Goal: Information Seeking & Learning: Understand process/instructions

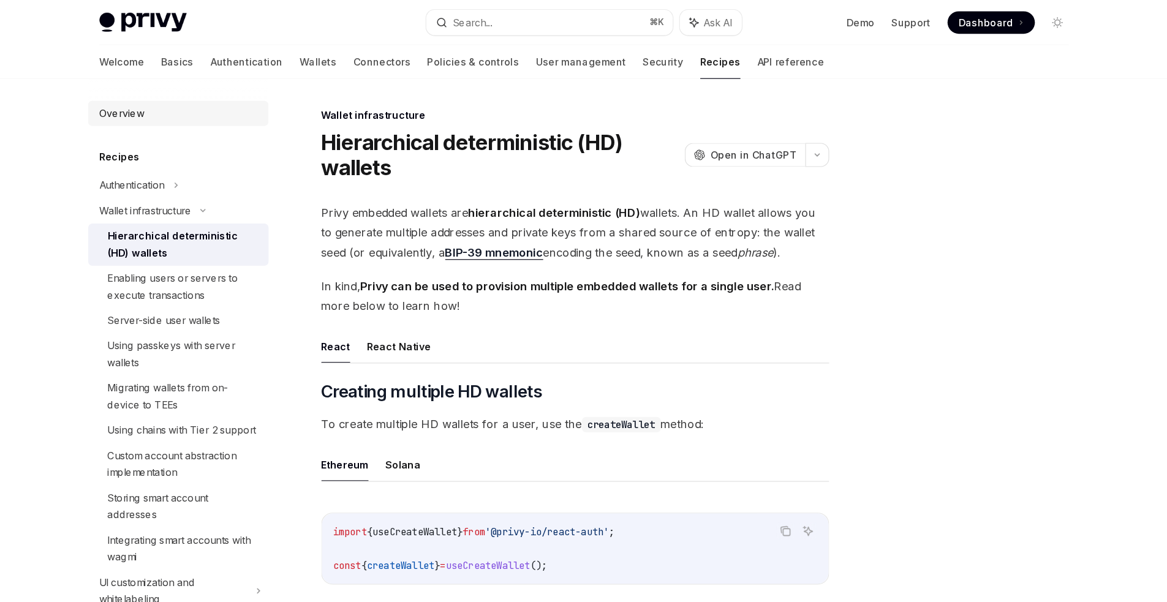
scroll to position [1, 0]
click at [122, 99] on div "Overview" at bounding box center [105, 98] width 39 height 15
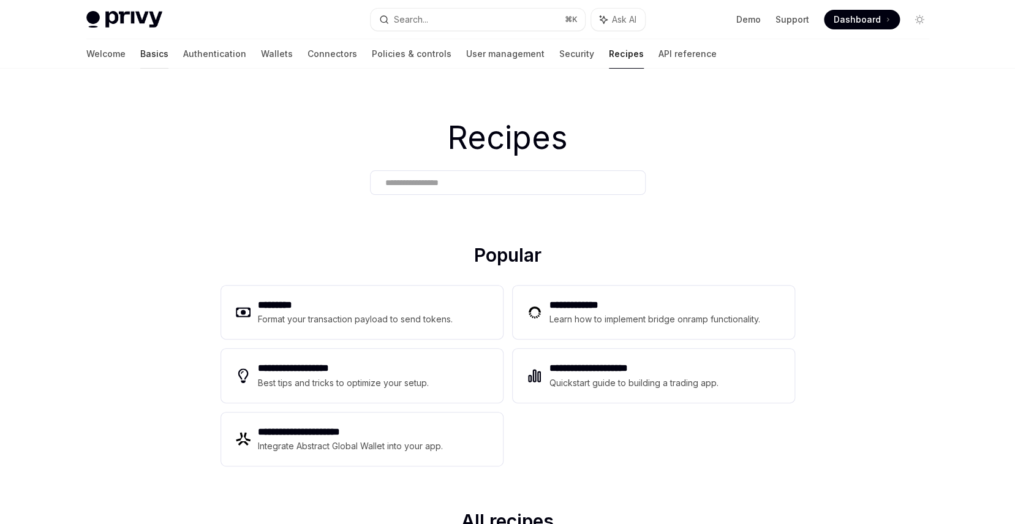
click at [140, 55] on link "Basics" at bounding box center [154, 53] width 28 height 29
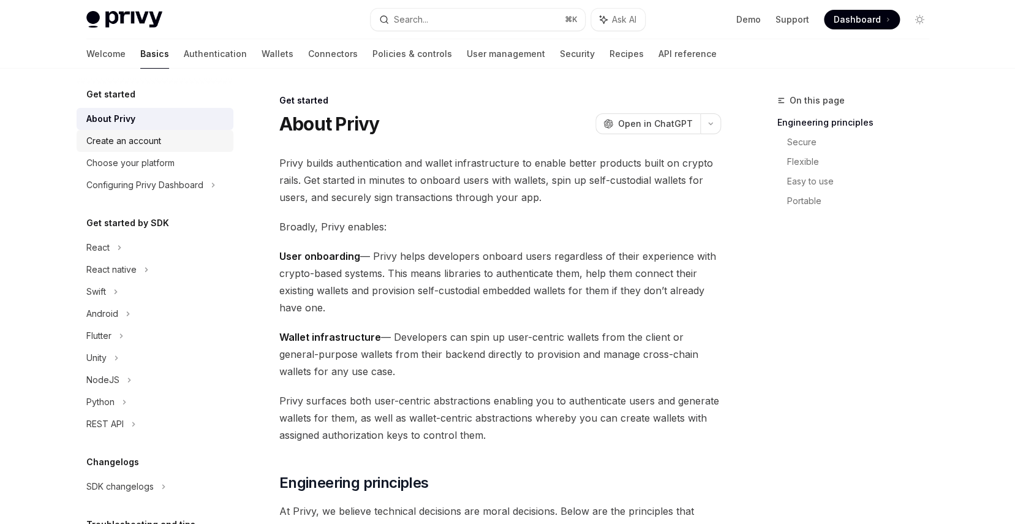
click at [182, 138] on div "Create an account" at bounding box center [156, 141] width 140 height 15
type textarea "*"
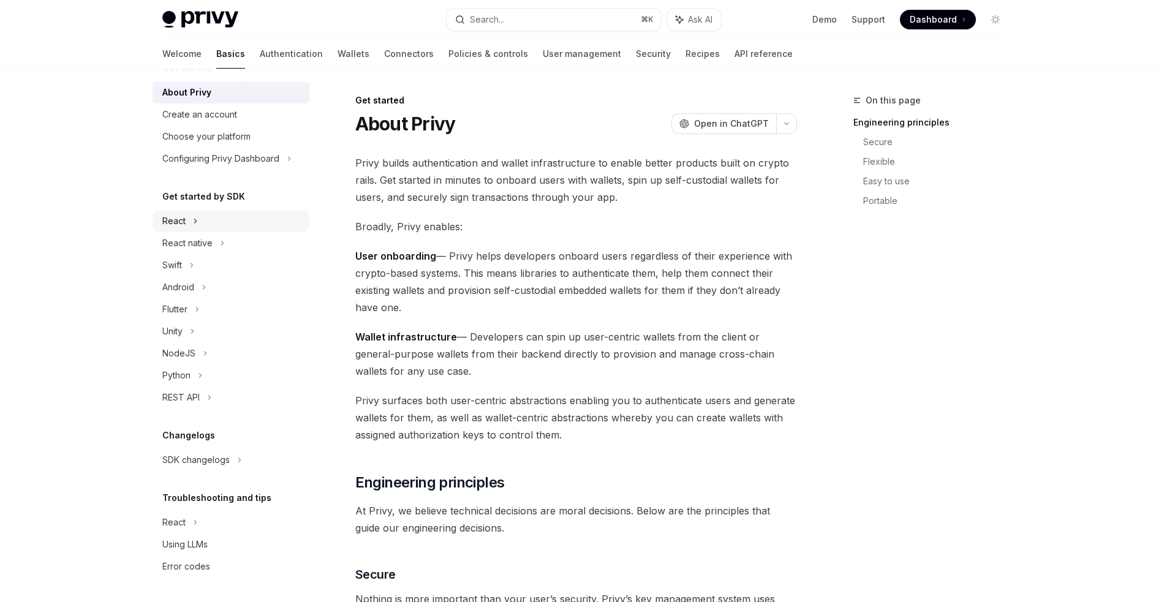
scroll to position [4, 0]
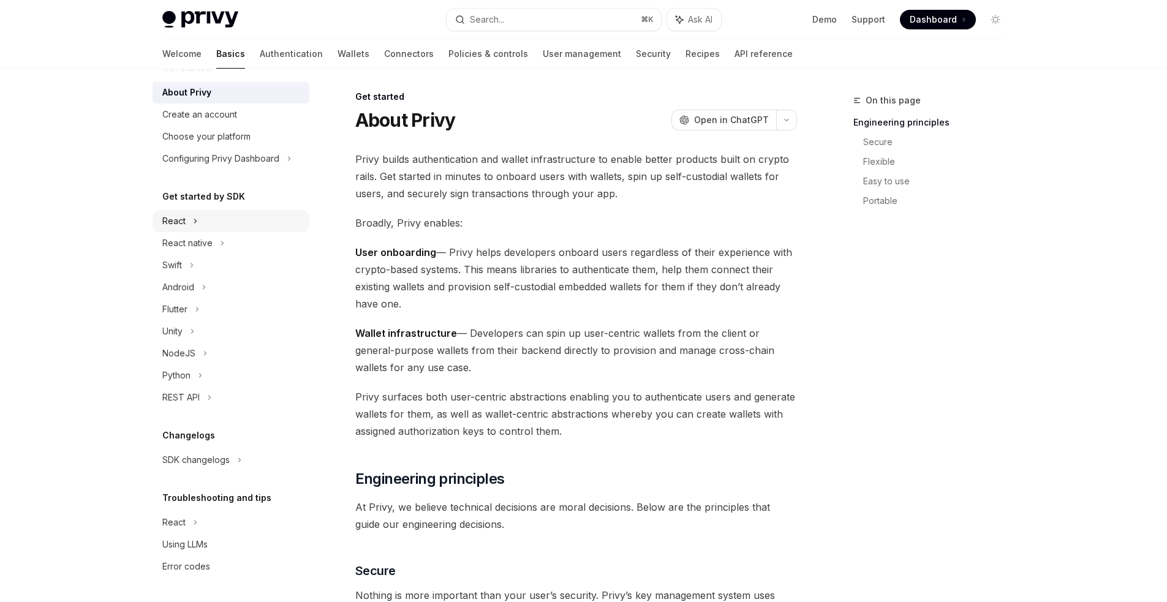
click at [241, 218] on div "React" at bounding box center [231, 221] width 157 height 22
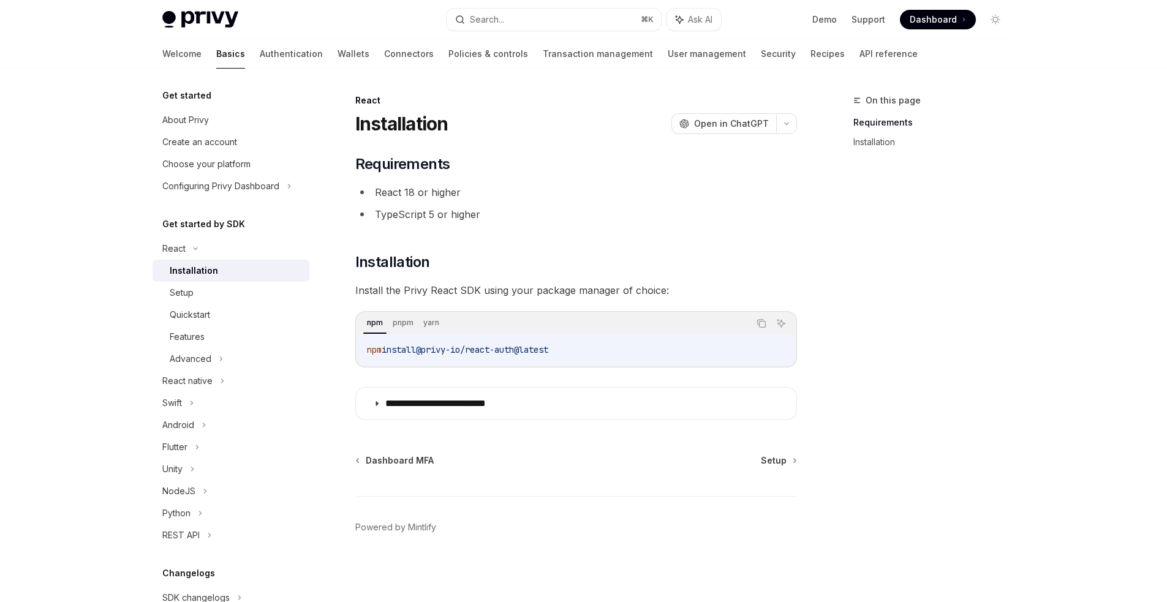
drag, startPoint x: 569, startPoint y: 349, endPoint x: 356, endPoint y: 350, distance: 212.6
click at [356, 350] on div "npm pnpm yarn Copy Ask AI npm install @privy-io/react-auth@latest" at bounding box center [576, 339] width 442 height 56
copy span "npm install @privy-io/react-auth@latest"
click at [513, 18] on button "Search... ⌘ K" at bounding box center [554, 20] width 214 height 22
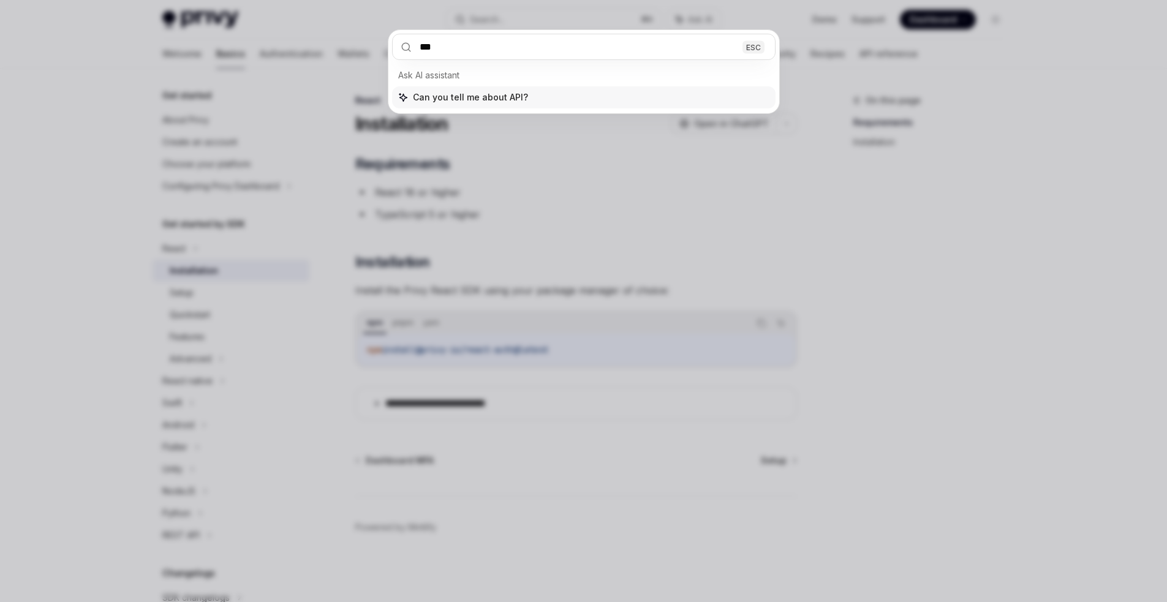
type input "***"
type textarea "*"
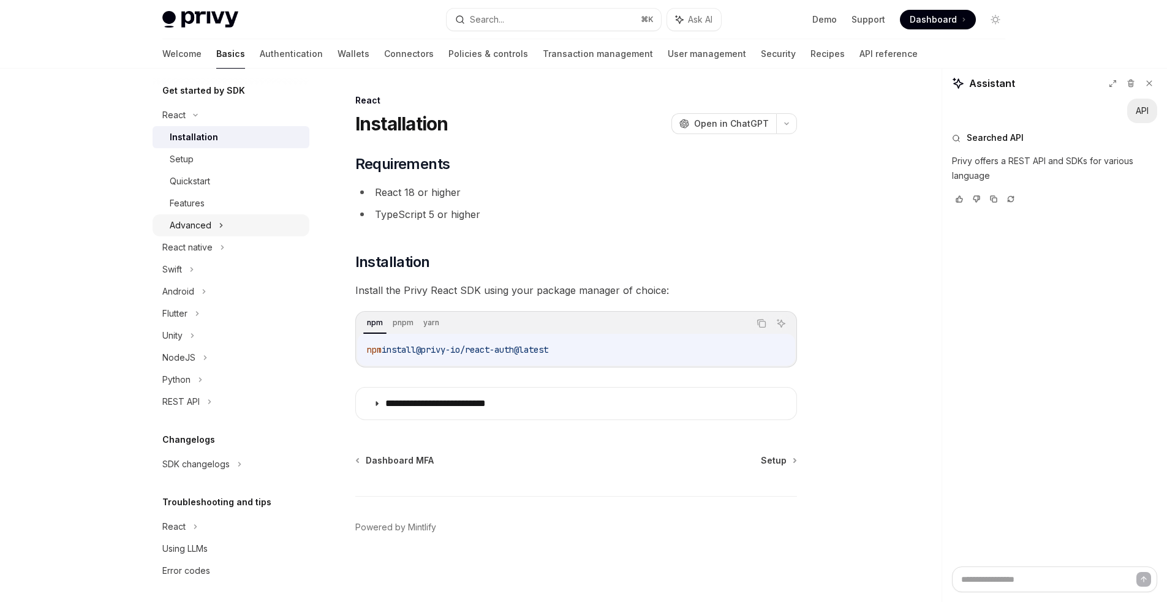
scroll to position [133, 0]
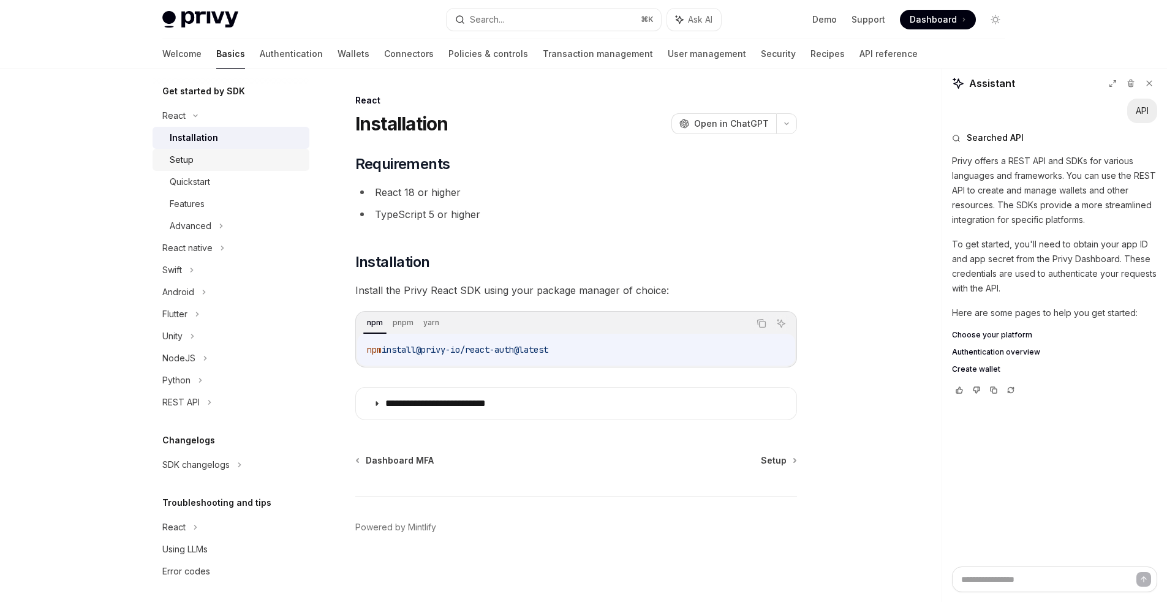
click at [202, 161] on div "Setup" at bounding box center [236, 160] width 132 height 15
type textarea "*"
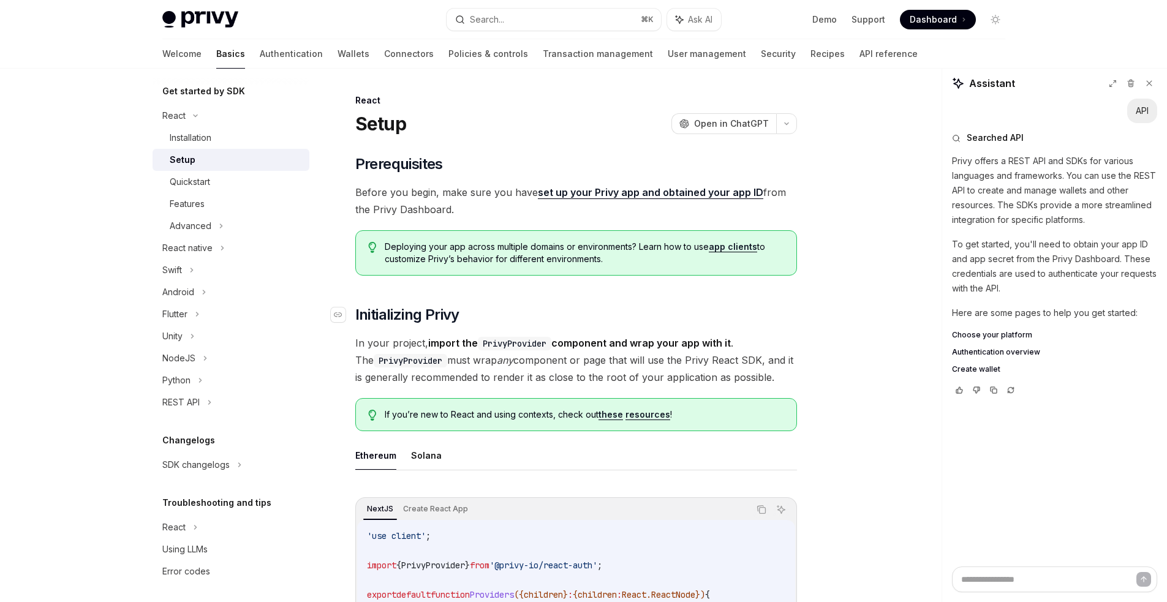
click at [790, 311] on h2 "​ Initializing Privy" at bounding box center [576, 315] width 442 height 20
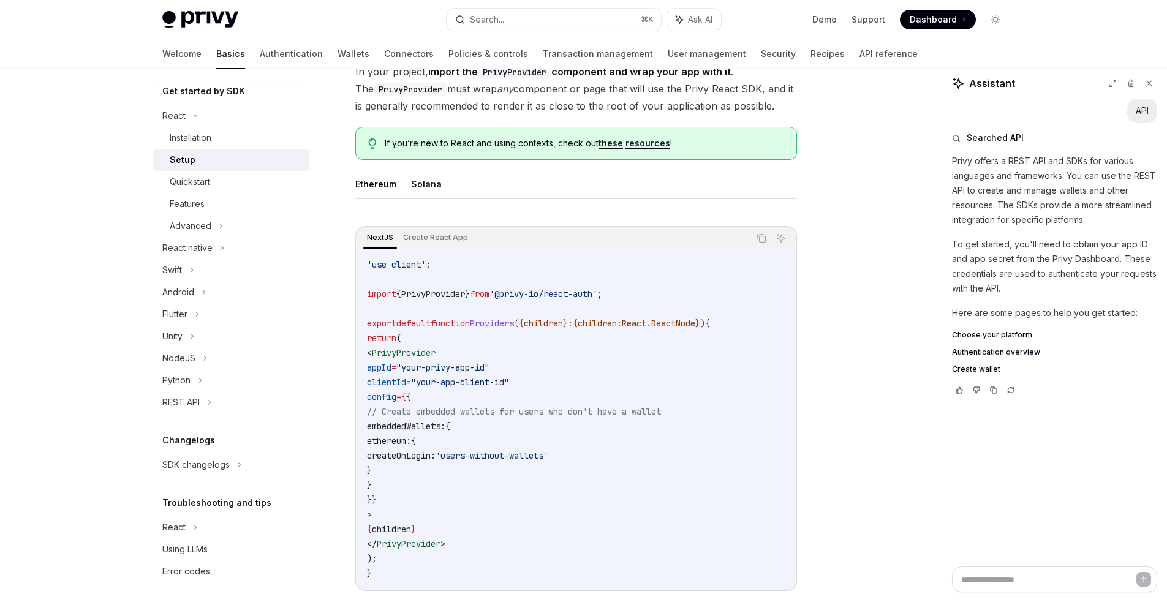
scroll to position [273, 0]
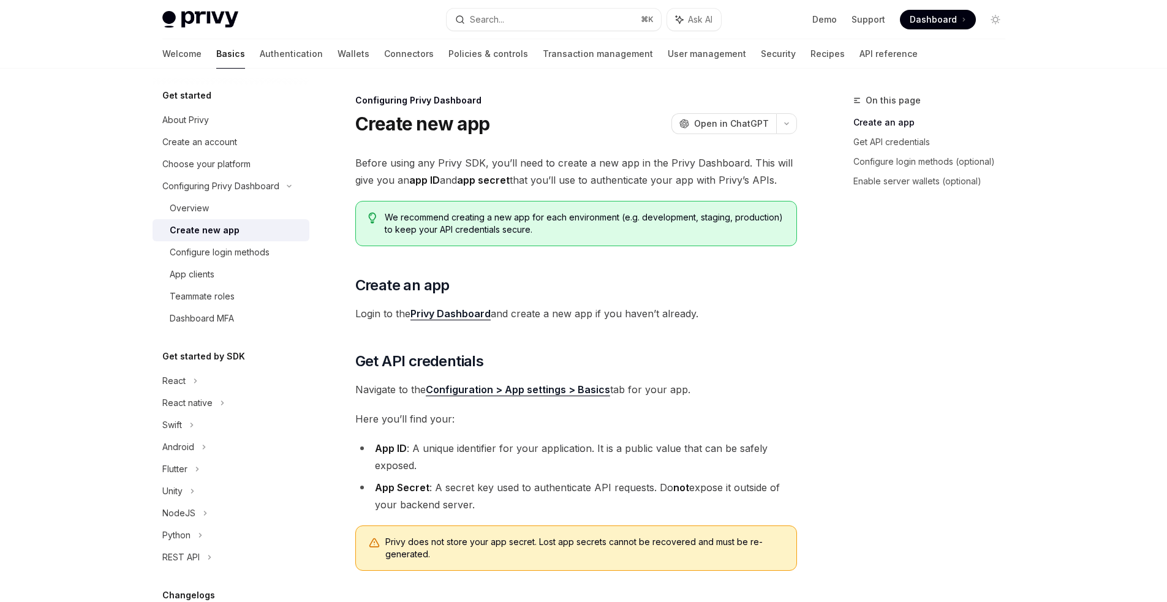
click at [643, 269] on div "Before using any Privy SDK, you’ll need to create a new app in the Privy Dashbo…" at bounding box center [576, 478] width 442 height 649
drag, startPoint x: 933, startPoint y: 20, endPoint x: 926, endPoint y: 21, distance: 7.5
click at [929, 20] on span "Dashboard" at bounding box center [933, 19] width 47 height 12
